Goal: Task Accomplishment & Management: Manage account settings

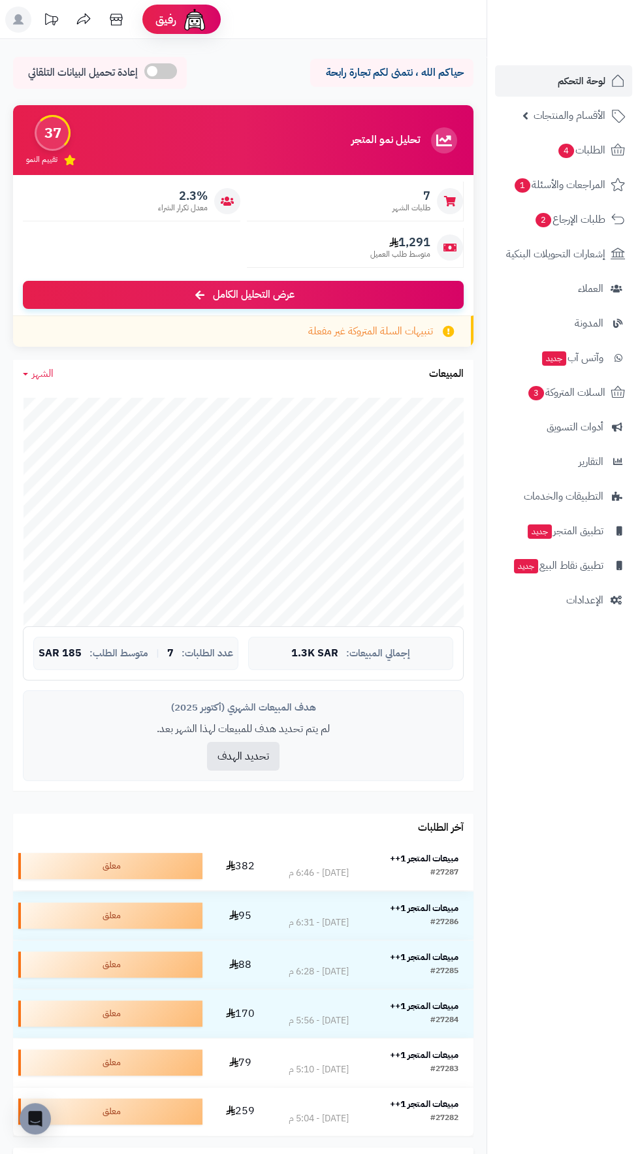
click at [428, 859] on strong "مبيعات المتجر 1++" at bounding box center [424, 859] width 69 height 14
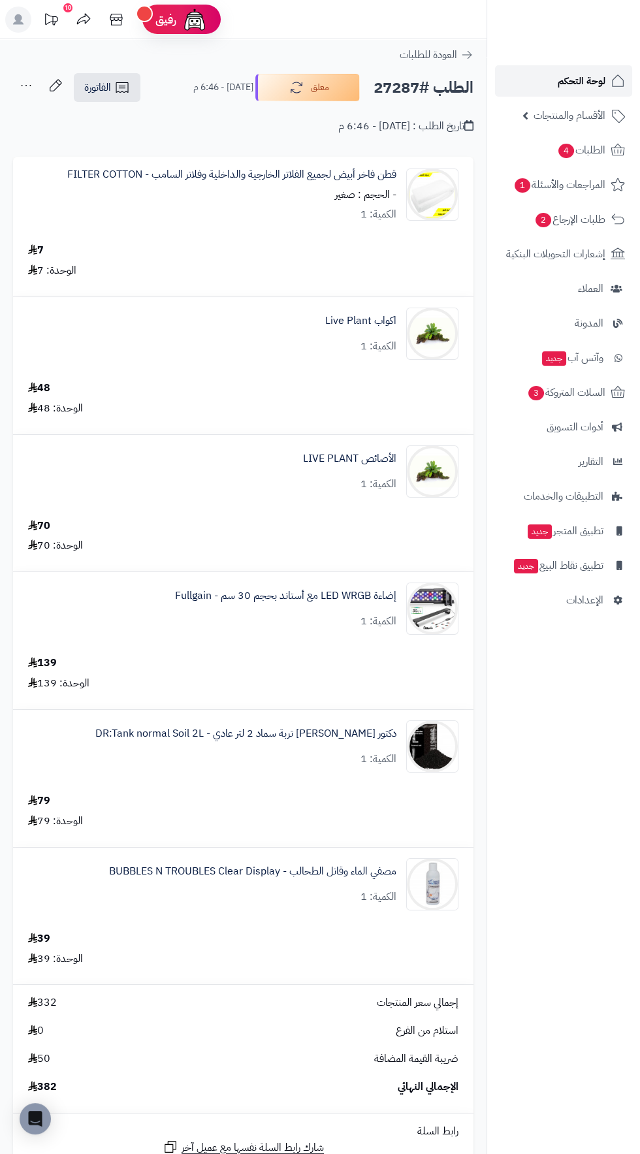
click at [581, 78] on span "لوحة التحكم" at bounding box center [582, 81] width 48 height 18
